Goal: Connect with others: Connect with others

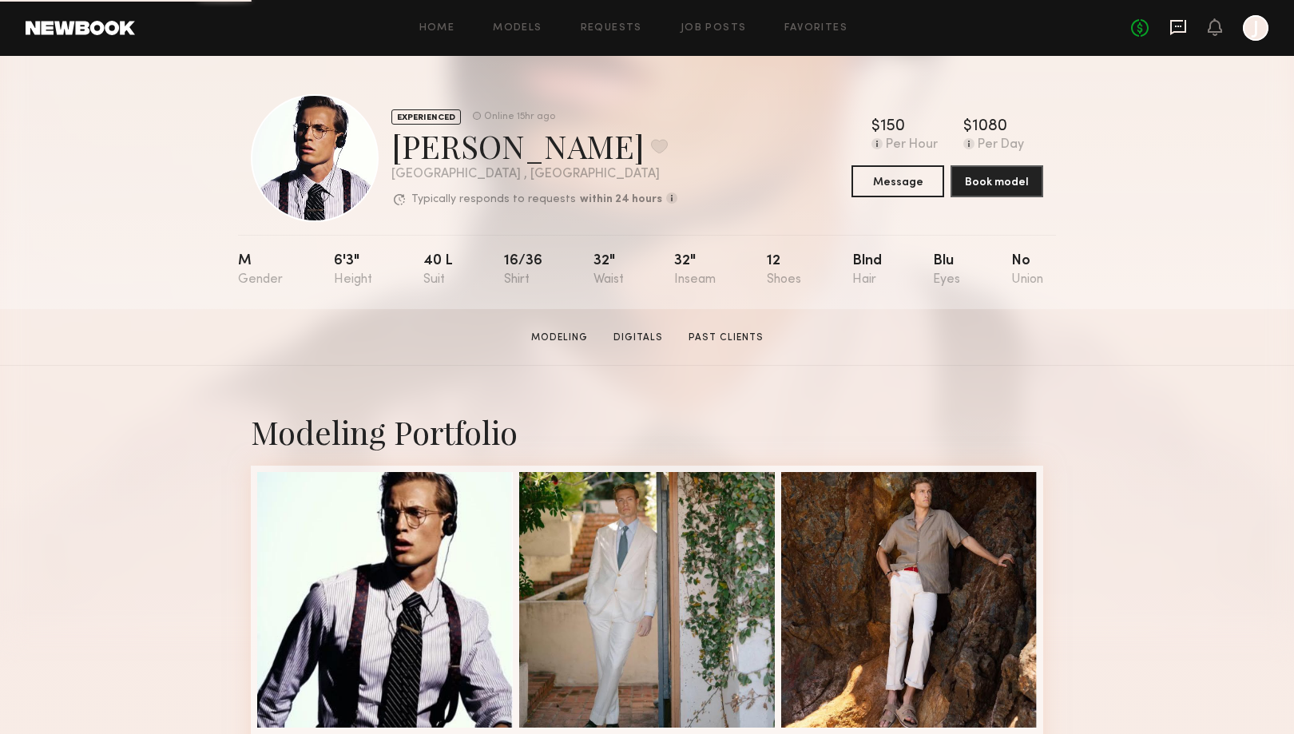
click at [1183, 24] on icon at bounding box center [1178, 27] width 18 height 18
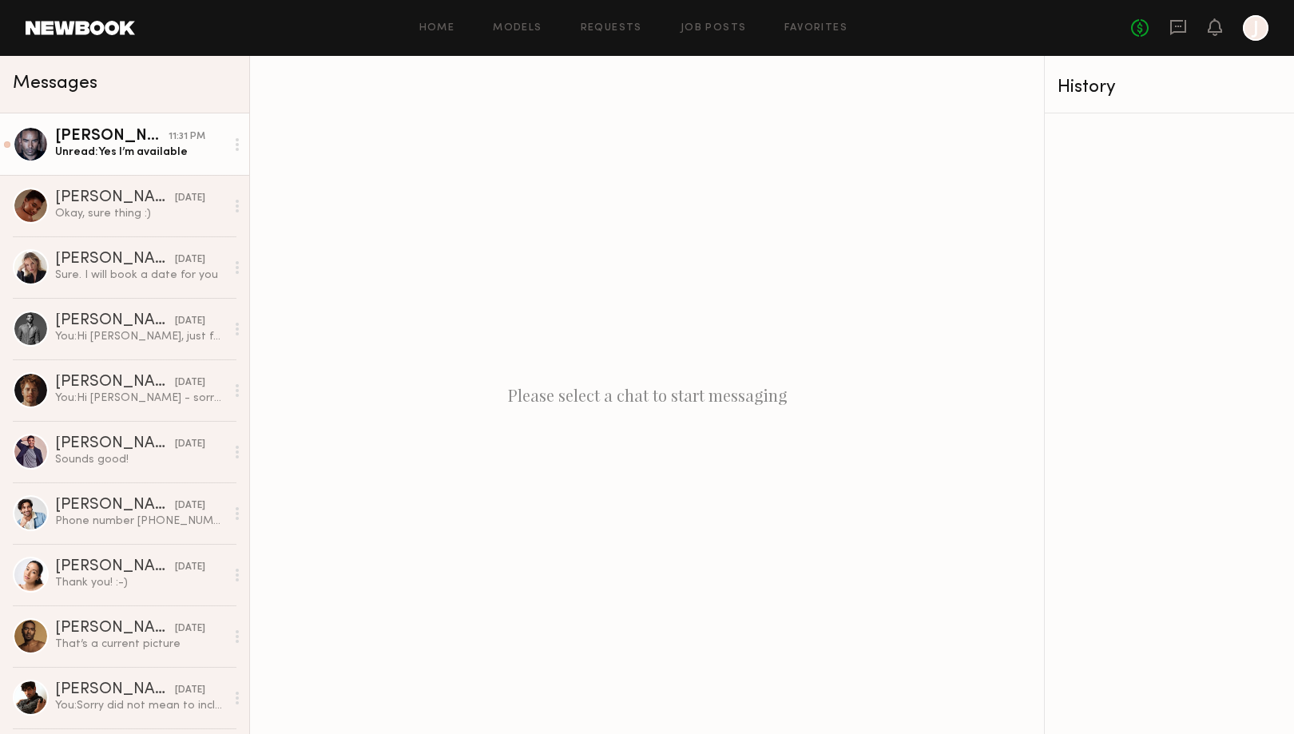
click at [89, 129] on div "Ricky J." at bounding box center [111, 137] width 113 height 16
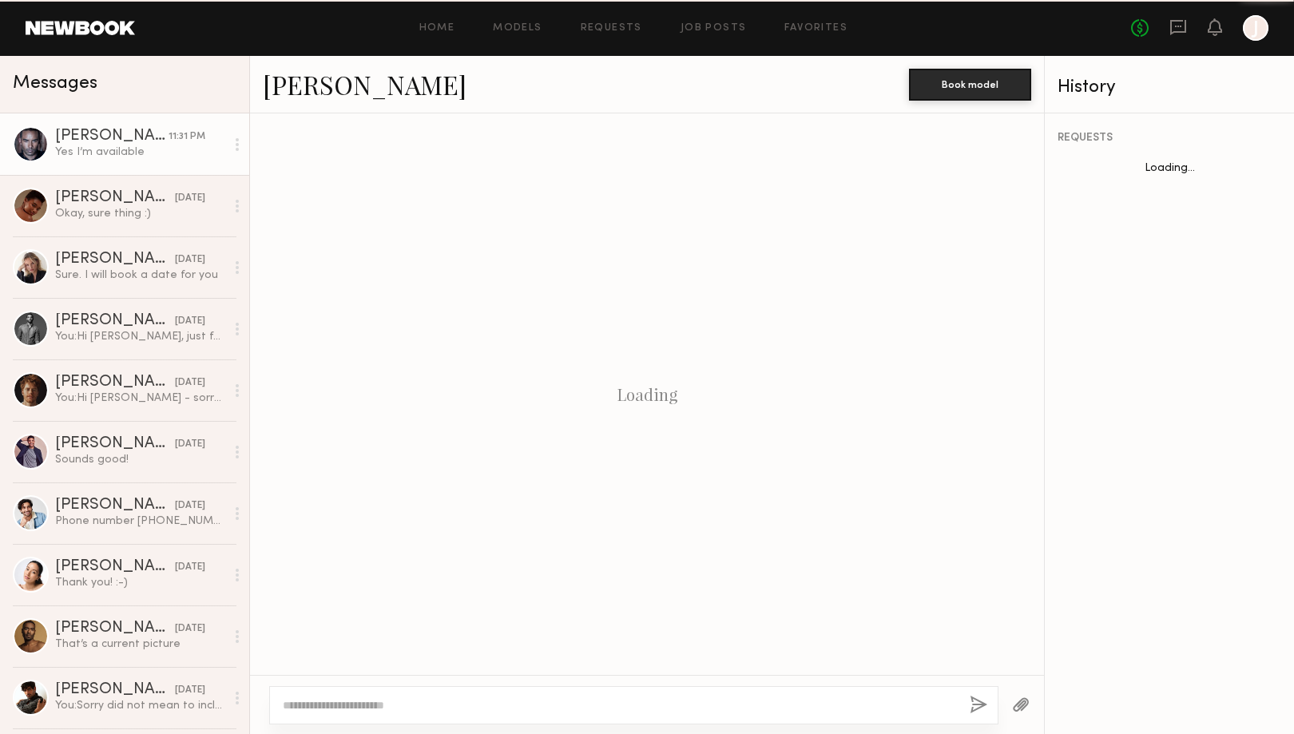
scroll to position [264, 0]
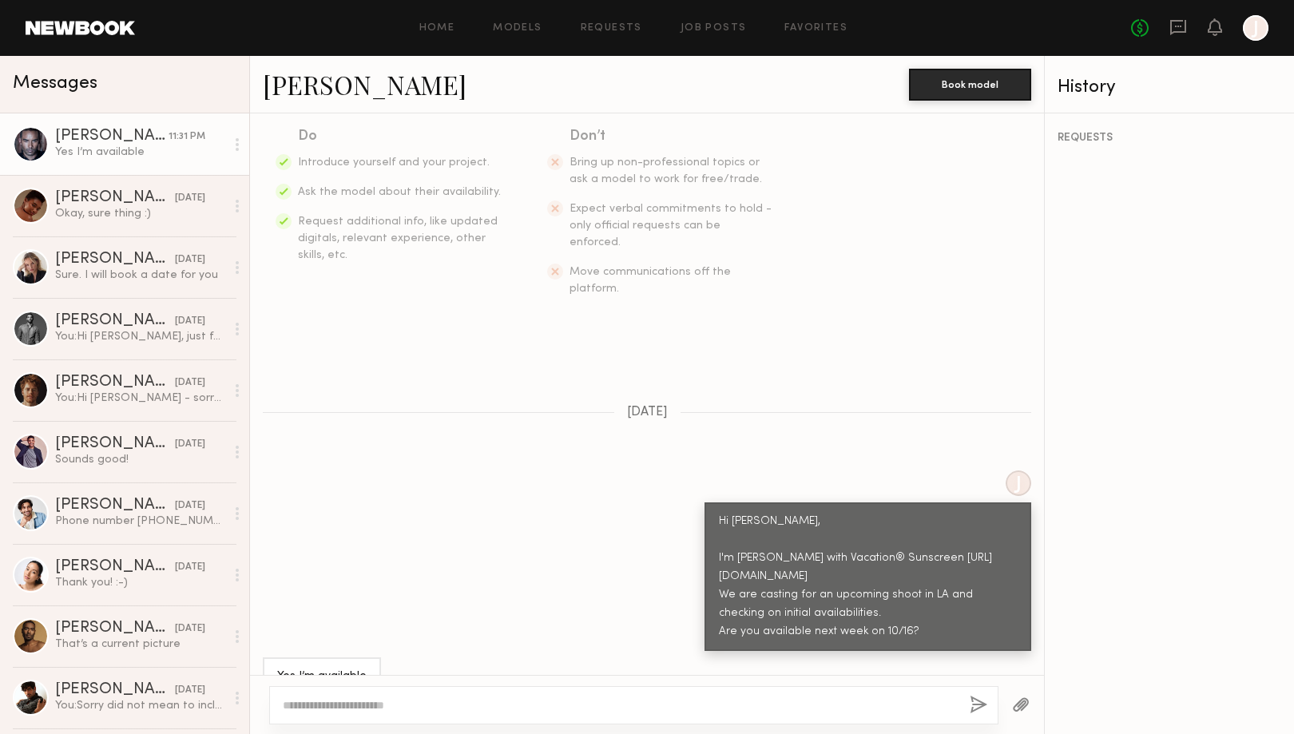
click at [31, 146] on div at bounding box center [31, 144] width 36 height 36
click at [291, 85] on link "Ricky J." at bounding box center [365, 84] width 204 height 34
click at [66, 327] on div "Mark R." at bounding box center [115, 321] width 120 height 16
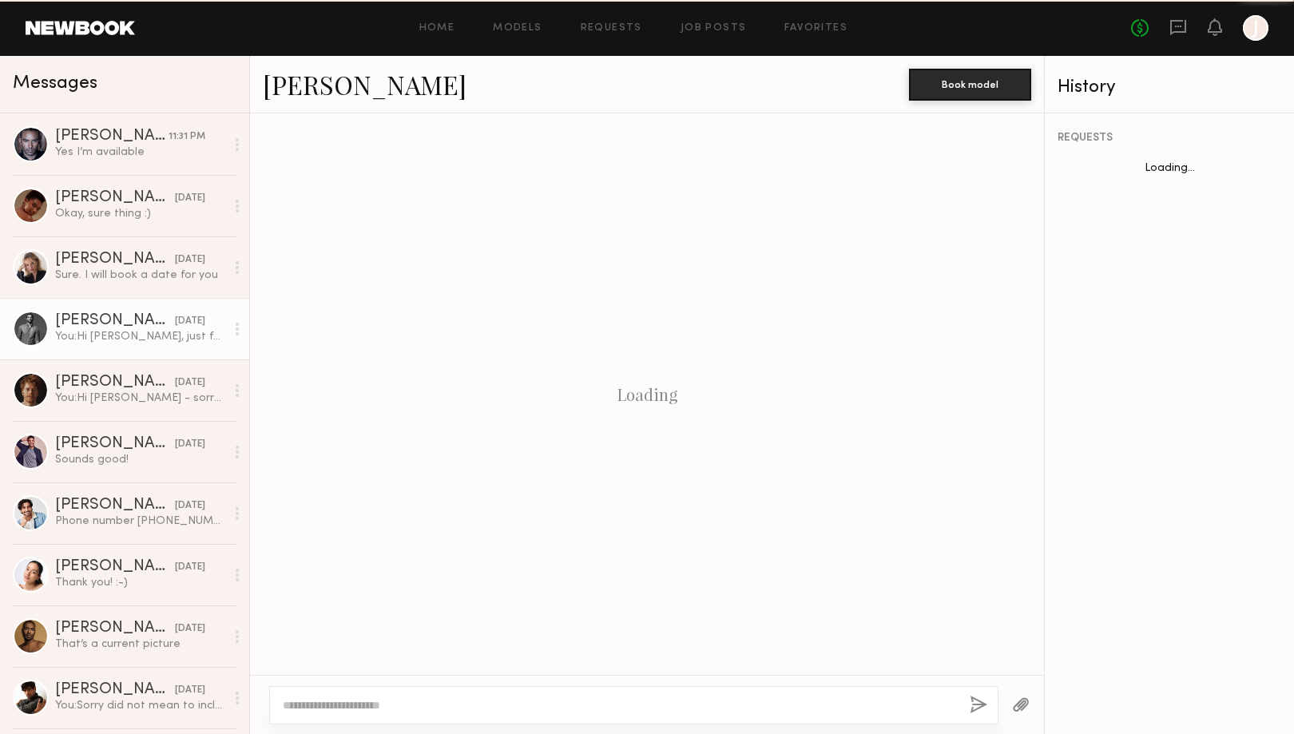
scroll to position [404, 0]
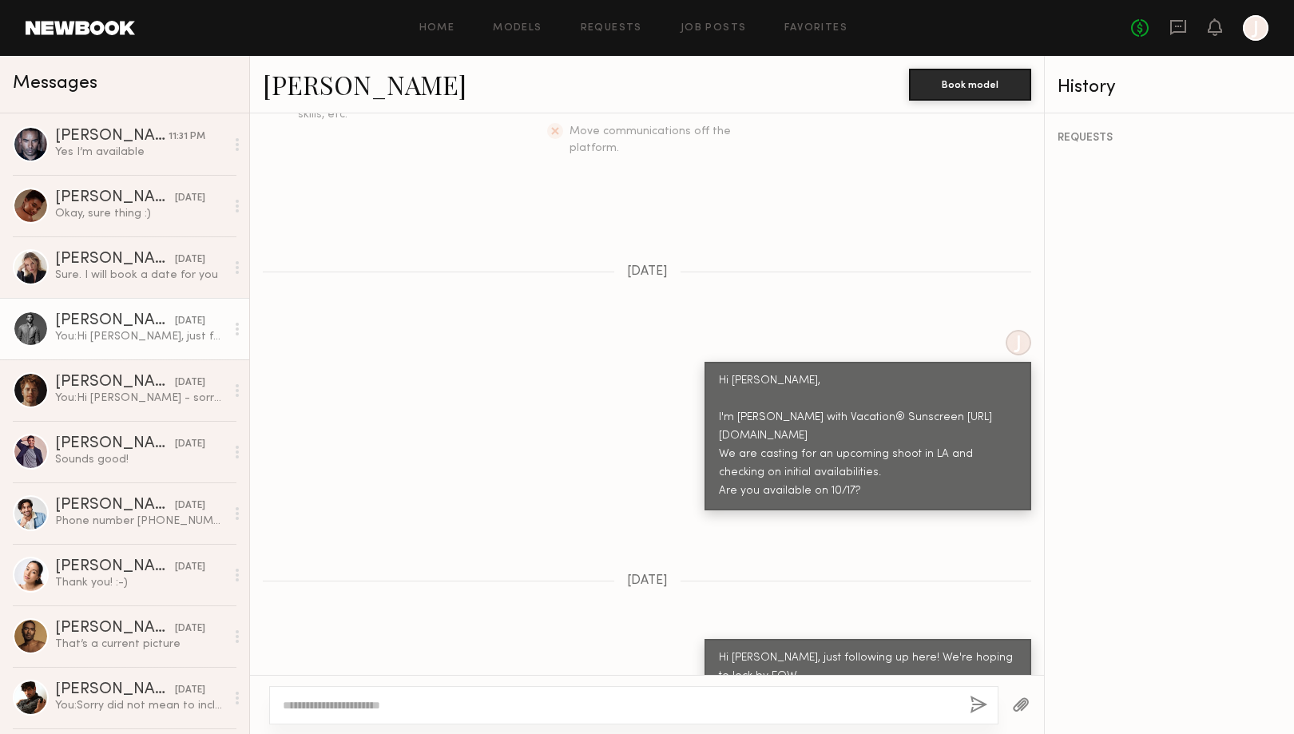
click at [279, 81] on link "Mark R." at bounding box center [365, 84] width 204 height 34
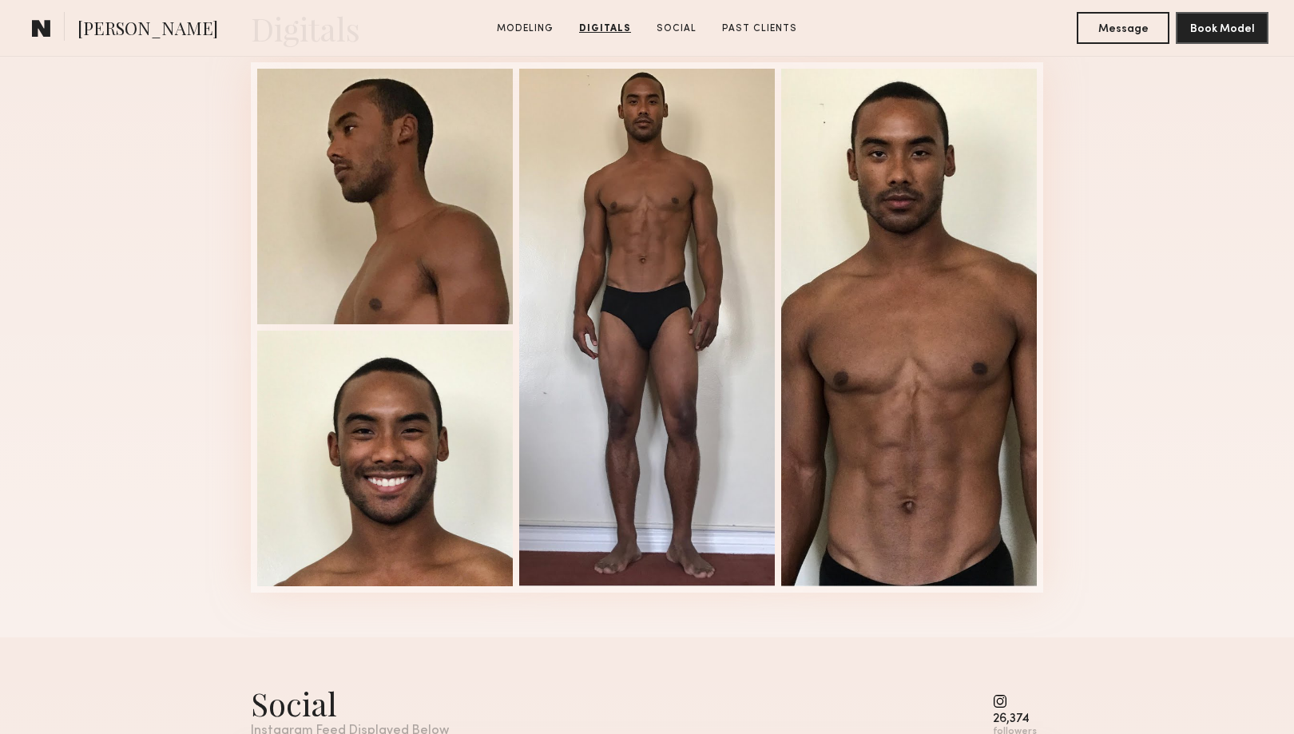
scroll to position [1646, 0]
click at [980, 340] on div at bounding box center [909, 326] width 256 height 517
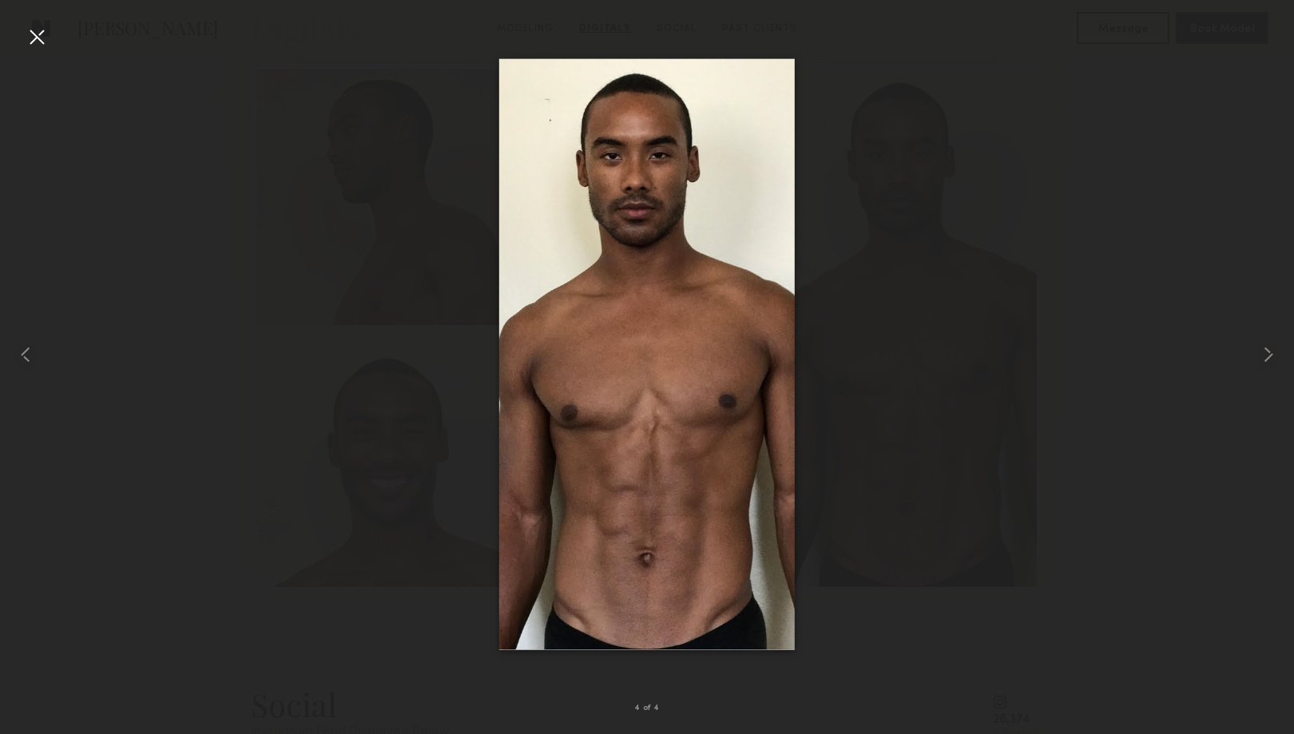
click at [593, 371] on img at bounding box center [646, 354] width 295 height 592
click at [24, 37] on div at bounding box center [37, 37] width 26 height 26
